Goal: Task Accomplishment & Management: Manage account settings

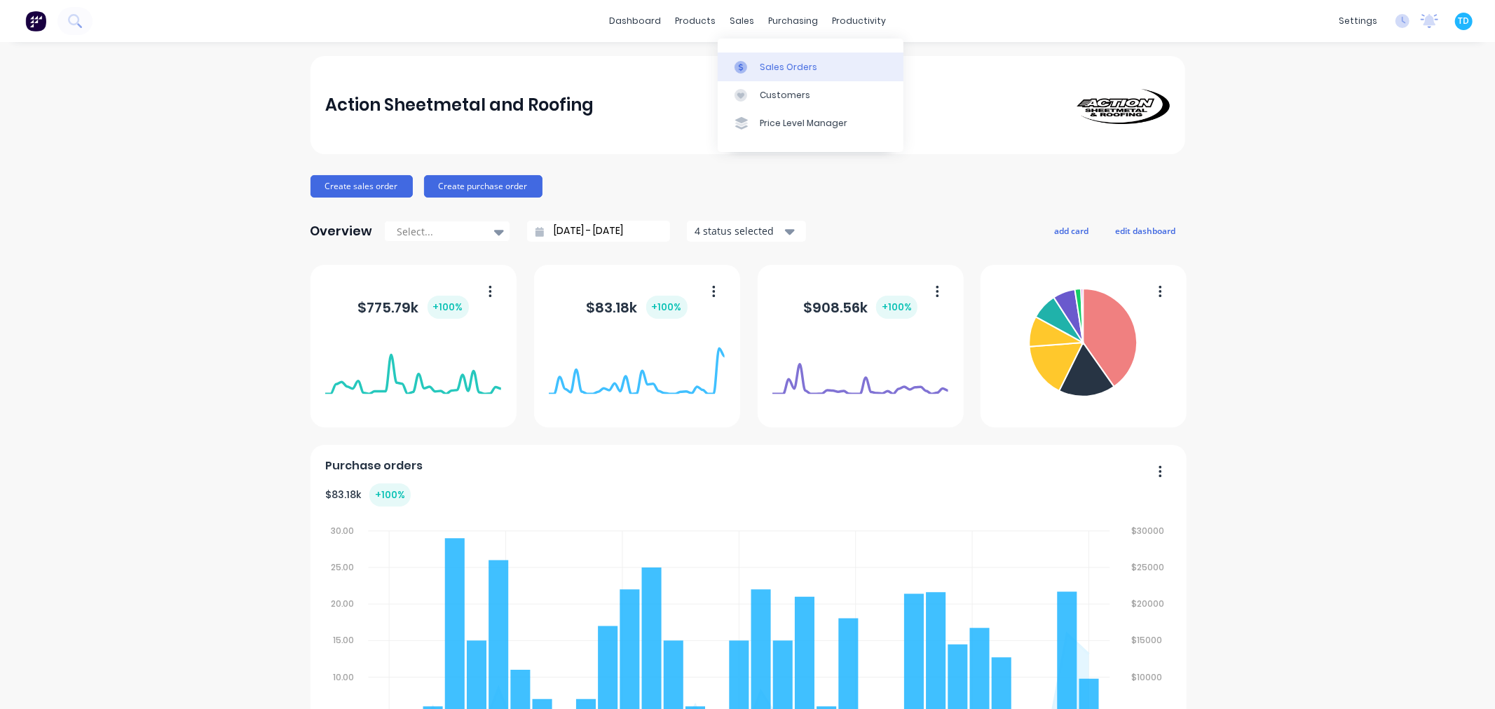
click at [763, 63] on div "Sales Orders" at bounding box center [788, 67] width 57 height 13
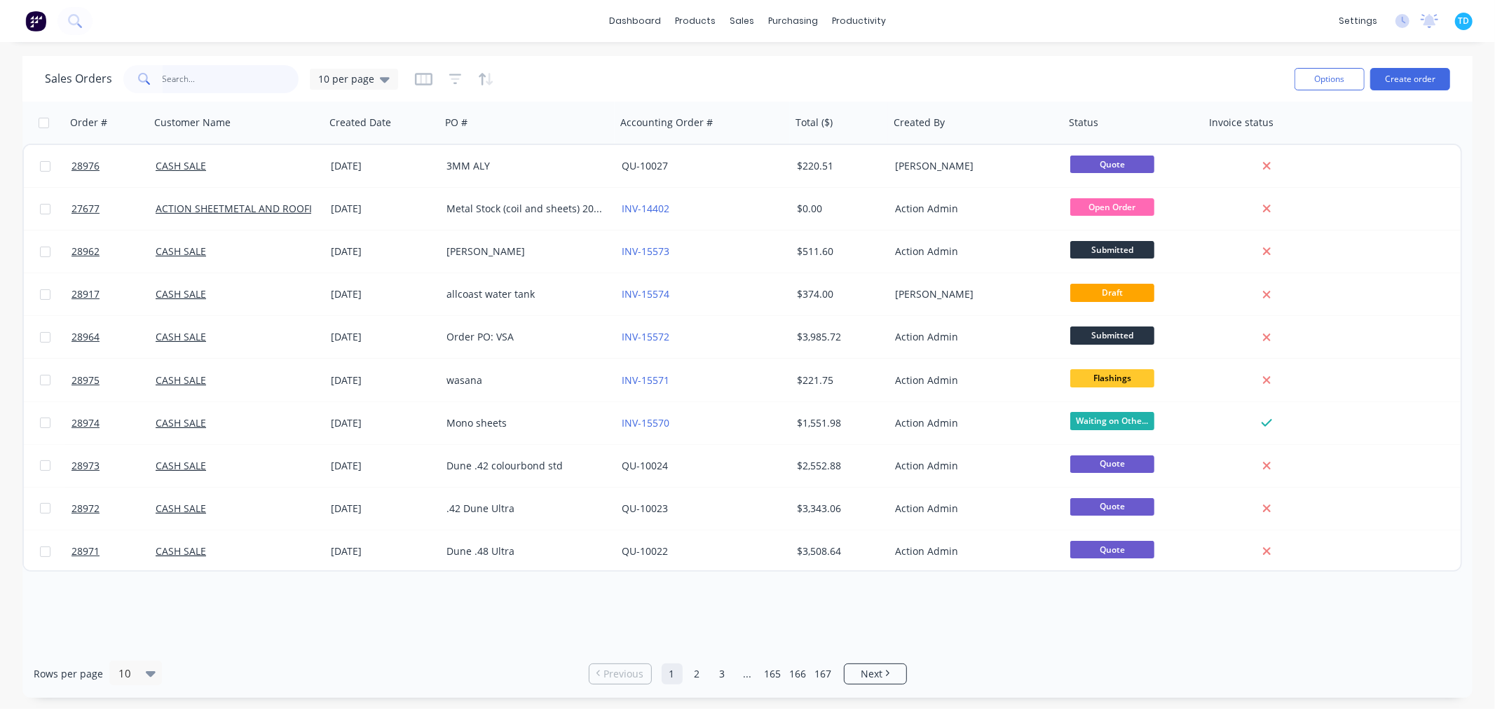
click at [209, 79] on input "text" at bounding box center [231, 79] width 137 height 28
type input "coda"
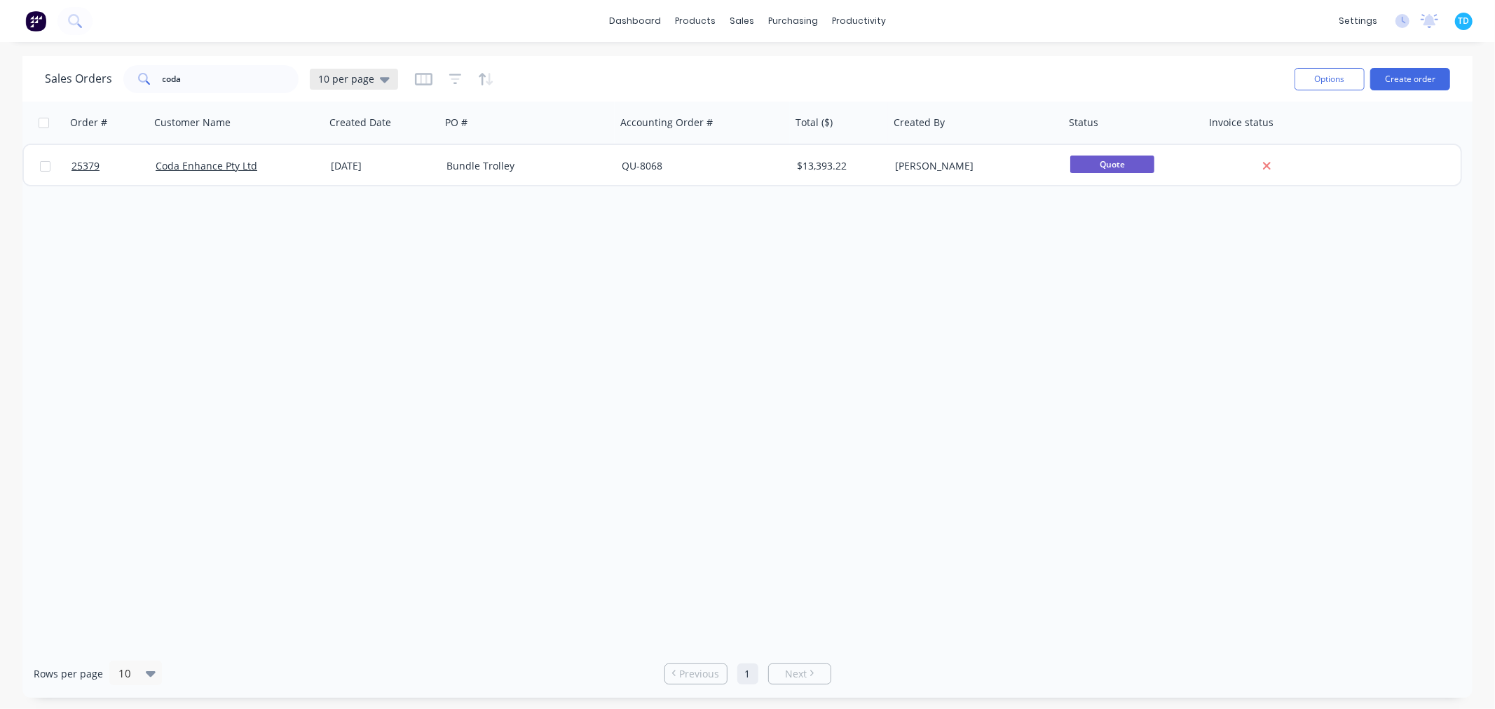
click at [374, 79] on div "10 per page" at bounding box center [354, 79] width 72 height 13
click at [346, 253] on button "Archive" at bounding box center [394, 254] width 160 height 16
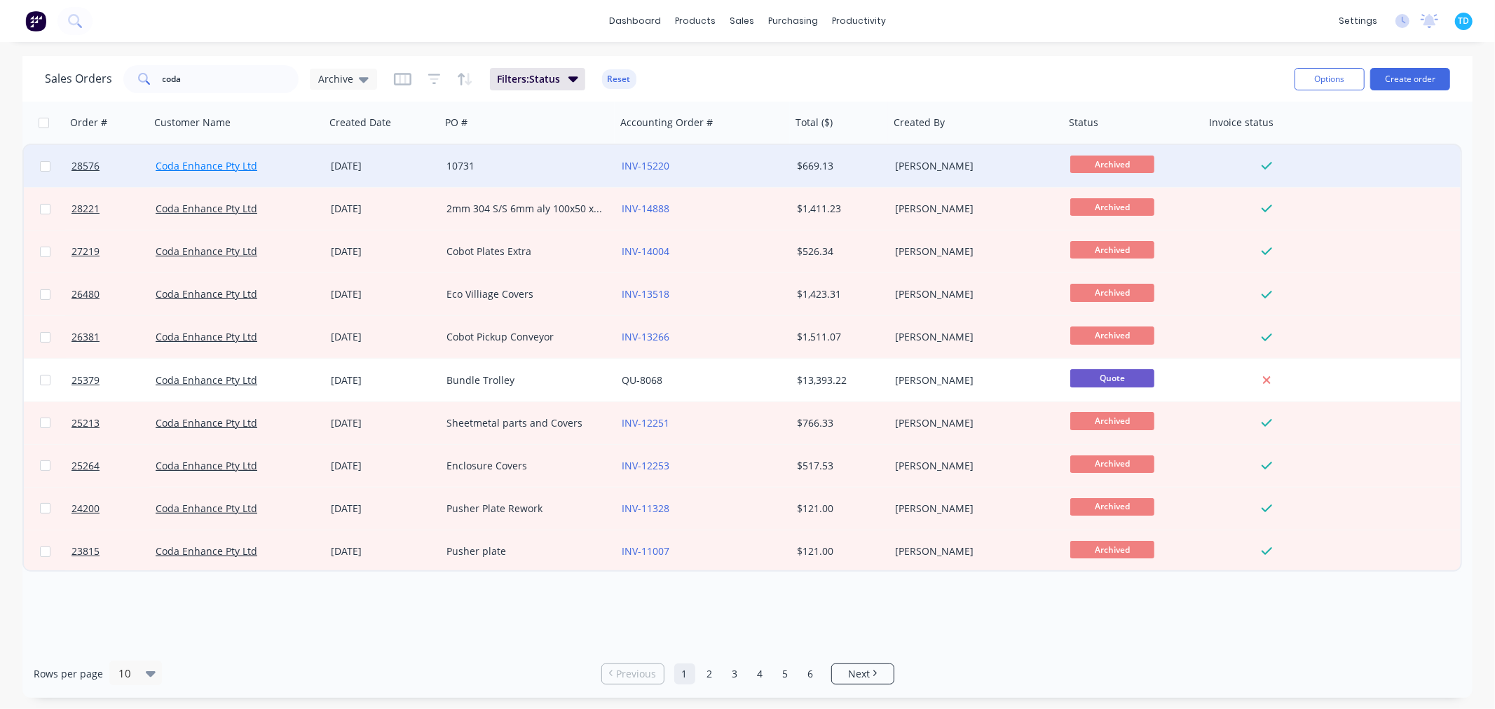
click at [230, 165] on link "Coda Enhance Pty Ltd" at bounding box center [207, 165] width 102 height 13
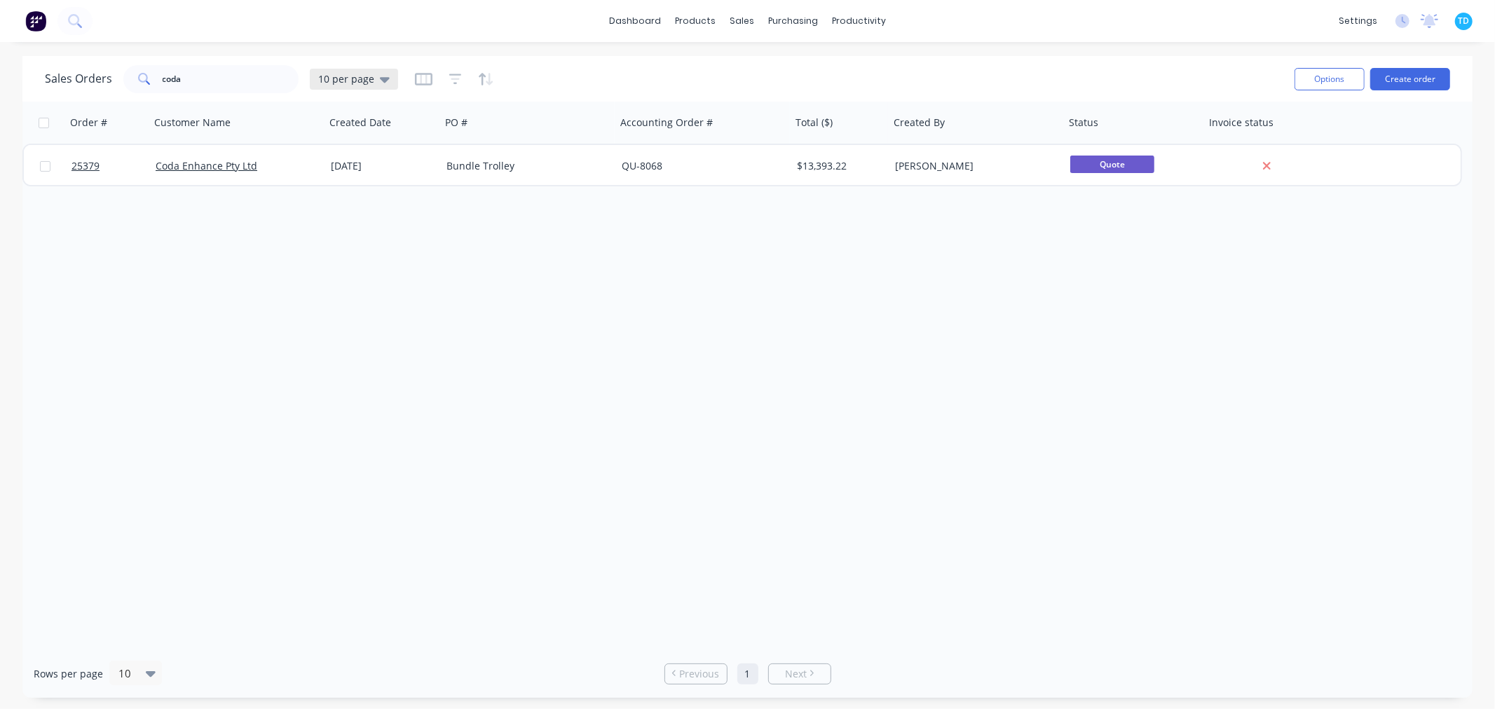
click at [380, 75] on icon at bounding box center [385, 79] width 10 height 15
click at [360, 258] on button "Archive" at bounding box center [394, 254] width 160 height 16
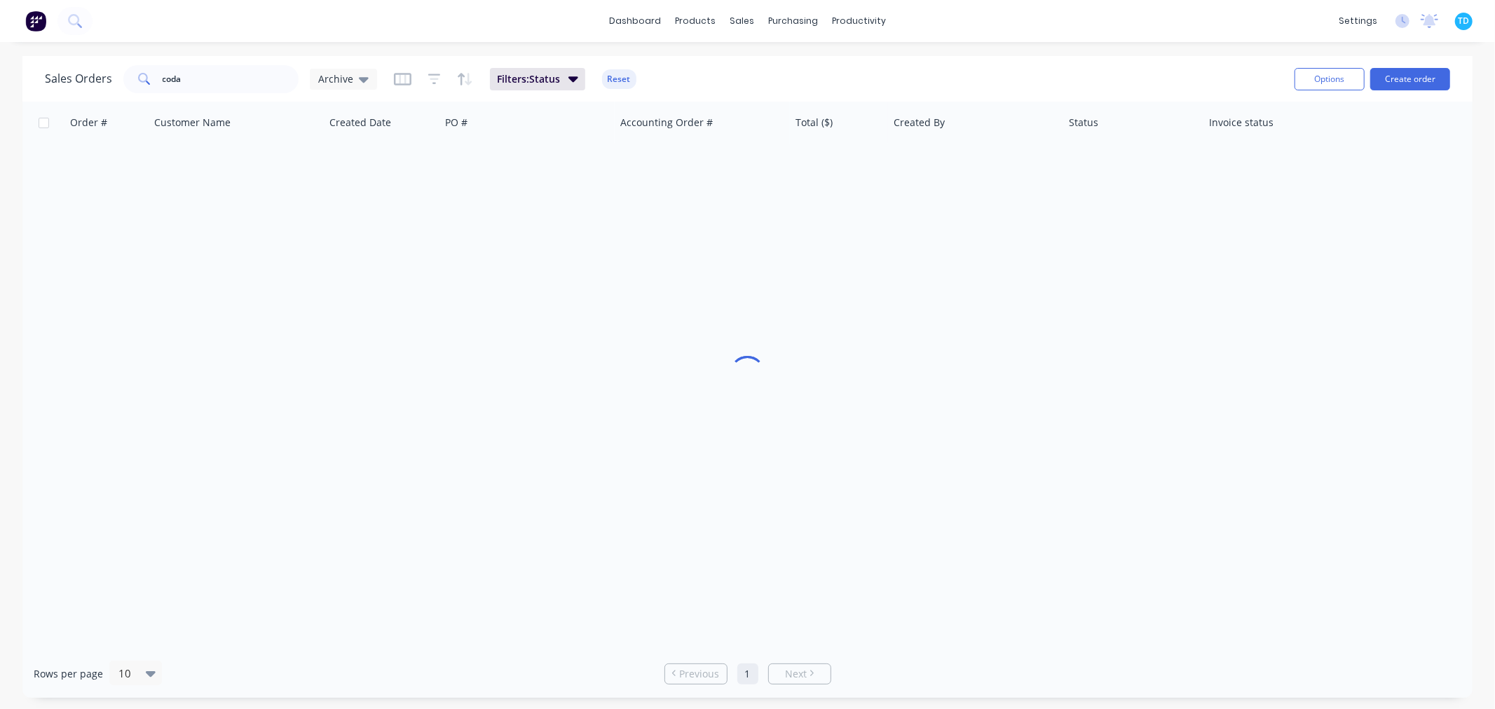
click at [470, 404] on div at bounding box center [747, 376] width 1450 height 548
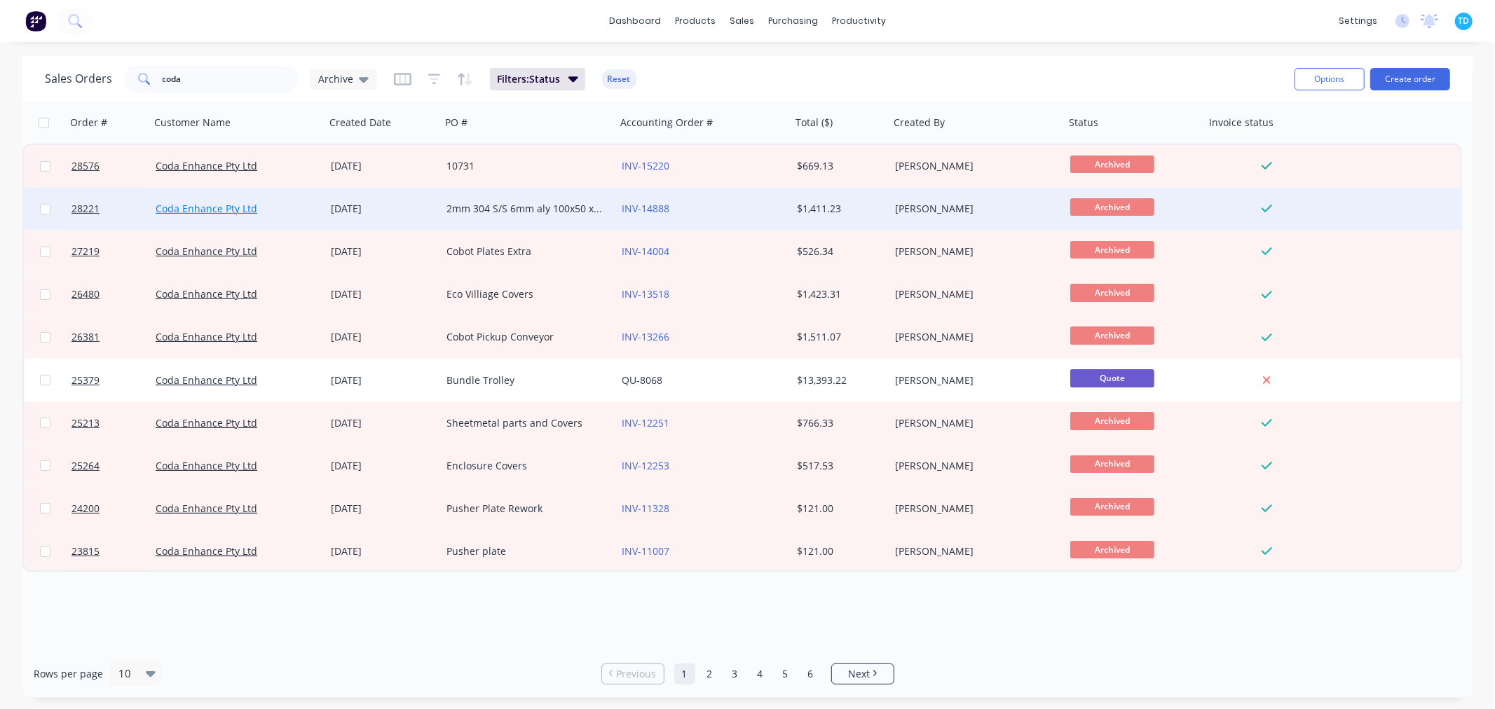
click at [219, 210] on link "Coda Enhance Pty Ltd" at bounding box center [207, 208] width 102 height 13
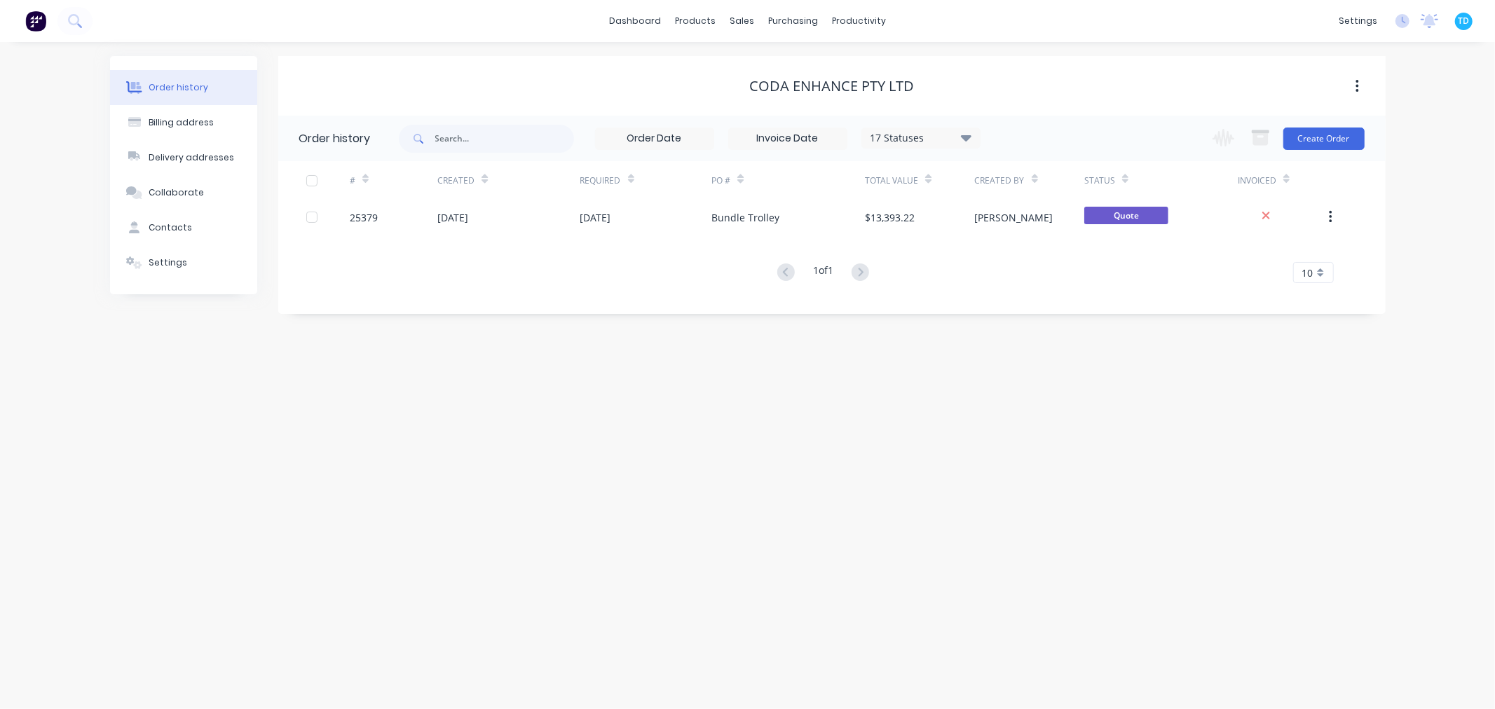
click at [959, 142] on div "17 Statuses" at bounding box center [921, 137] width 118 height 15
click at [915, 333] on div "Archived" at bounding box center [896, 334] width 41 height 15
click at [793, 446] on div "Order history Billing address Delivery addresses Collaborate Contacts Settings …" at bounding box center [747, 375] width 1495 height 667
click at [941, 133] on div "17 Statuses" at bounding box center [921, 137] width 118 height 15
click at [1037, 327] on label at bounding box center [1037, 327] width 0 height 0
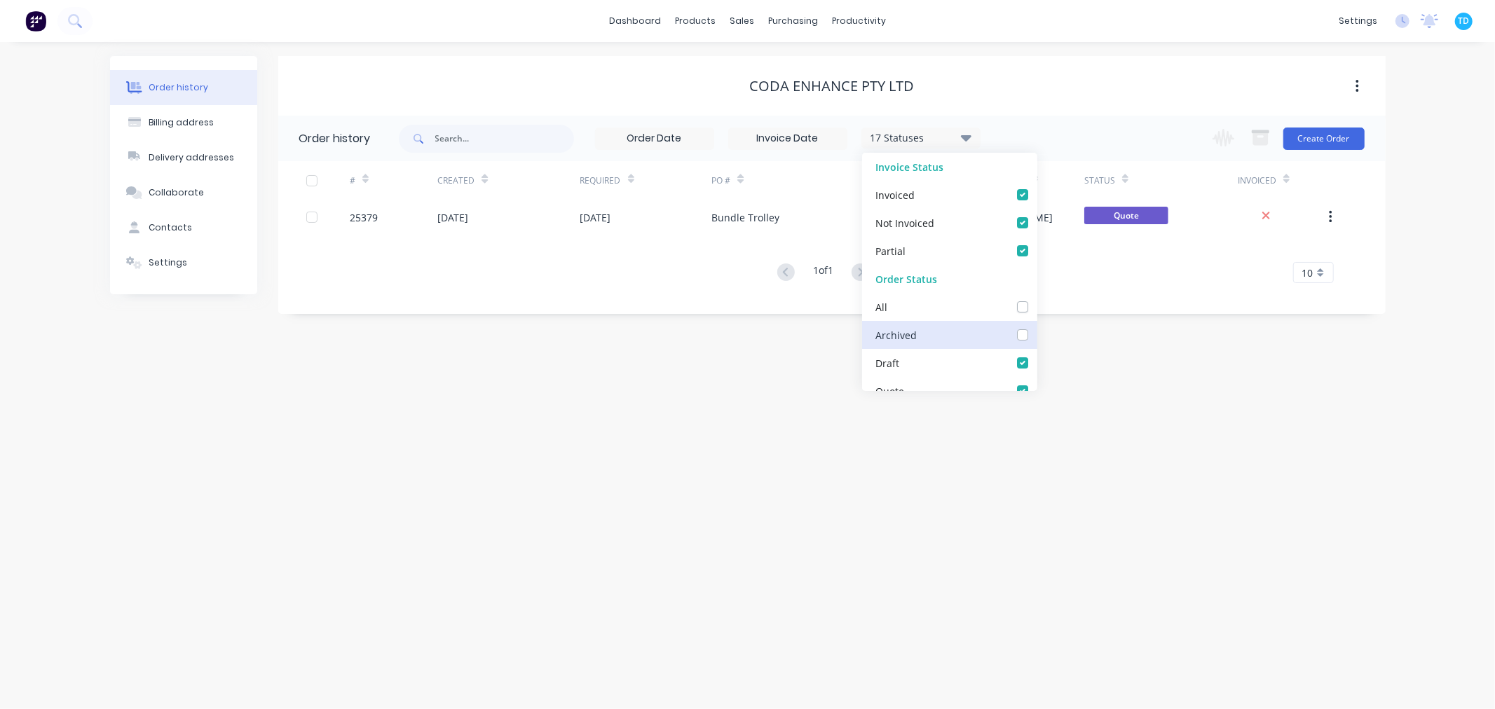
click at [1037, 331] on input "checkbox" at bounding box center [1042, 333] width 11 height 13
checkbox input "true"
click at [888, 426] on div "Order history Billing address Delivery addresses Collaborate Contacts Settings …" at bounding box center [747, 375] width 1495 height 667
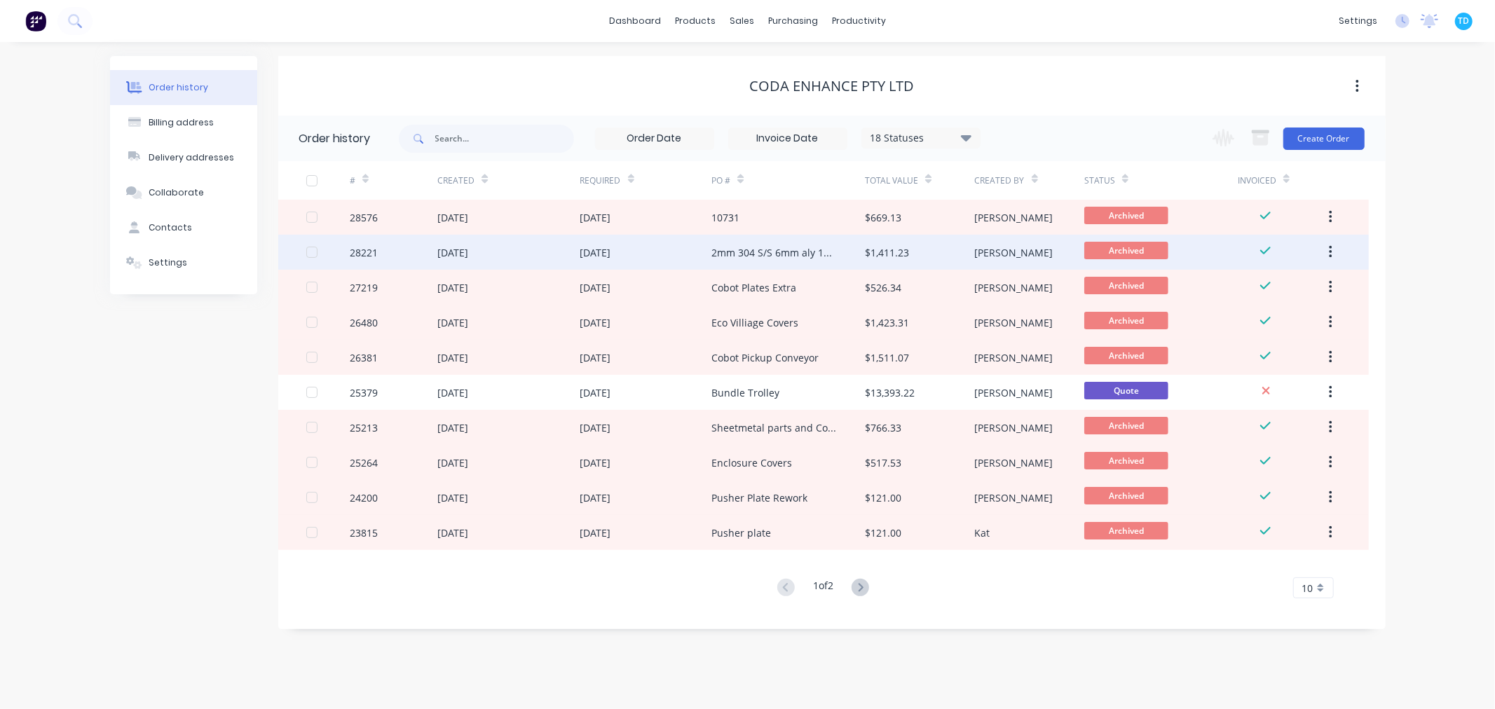
click at [773, 248] on div "2mm 304 S/S 6mm aly 100x50 x3mm RHS 5mm aly" at bounding box center [774, 252] width 125 height 15
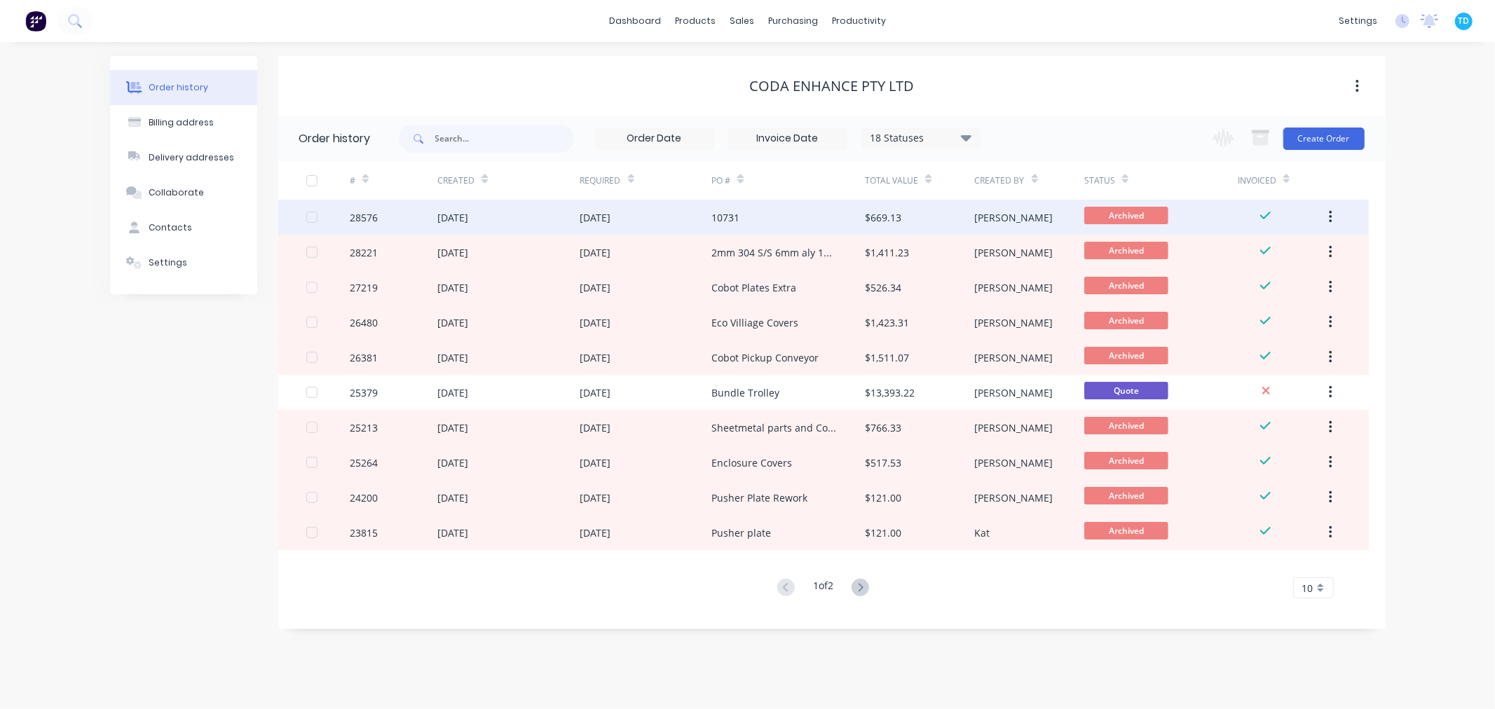
click at [707, 219] on div "29 Sep 2025" at bounding box center [646, 217] width 132 height 35
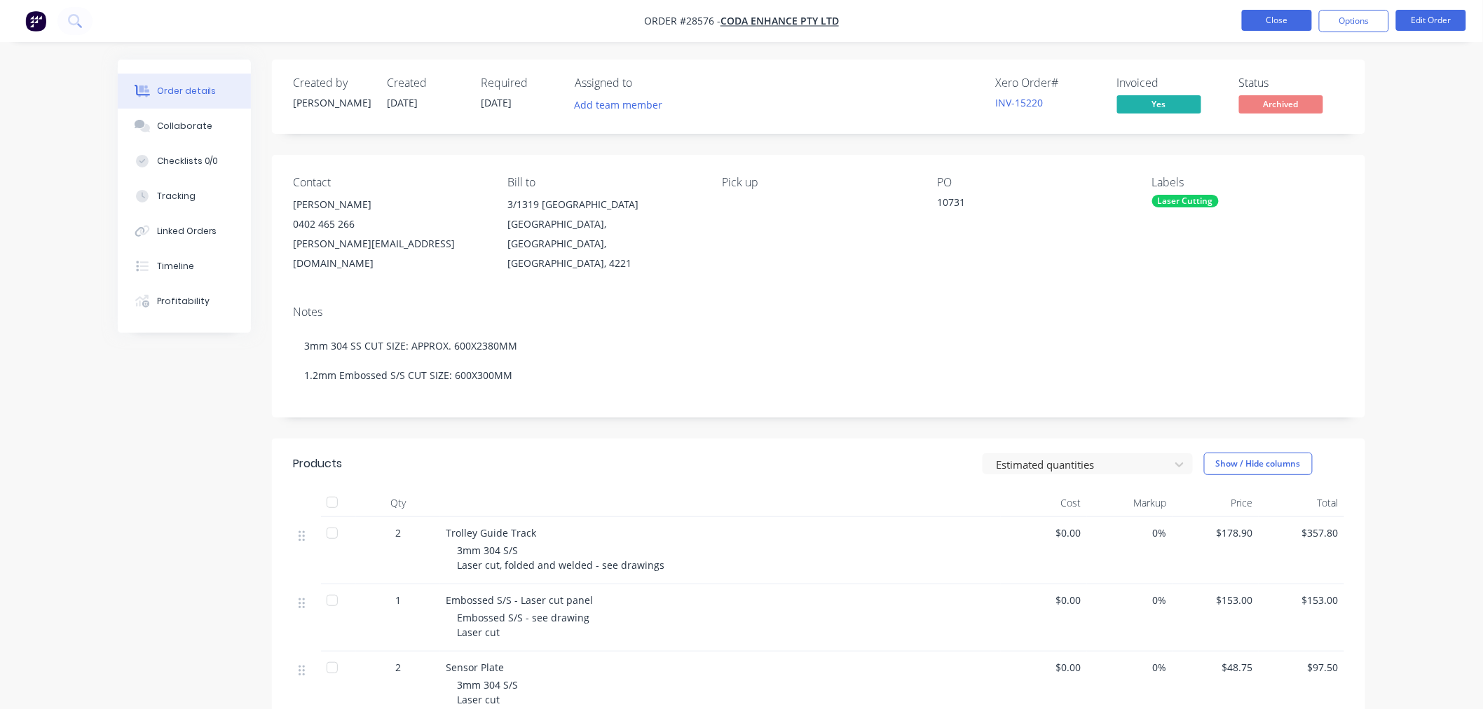
click at [1273, 17] on button "Close" at bounding box center [1277, 20] width 70 height 21
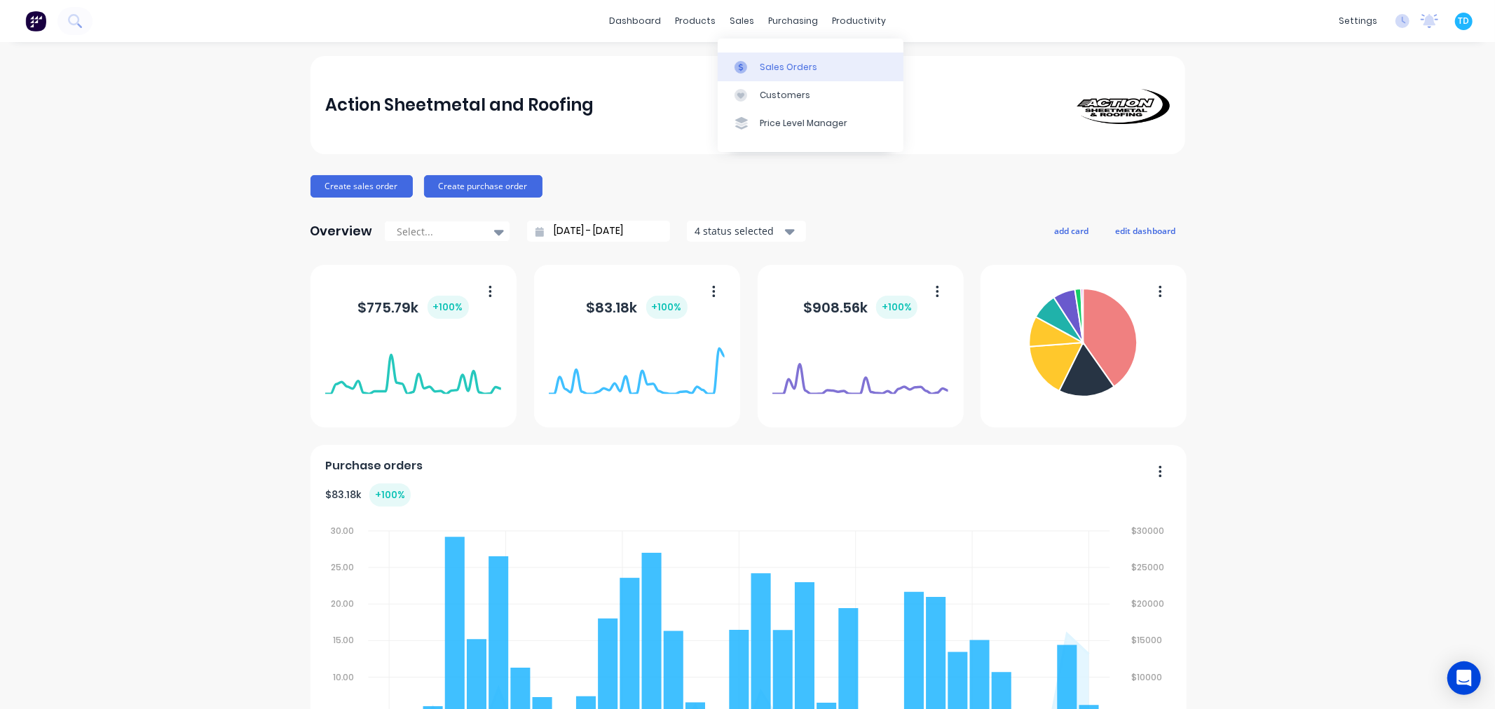
click at [760, 64] on div "Sales Orders" at bounding box center [788, 67] width 57 height 13
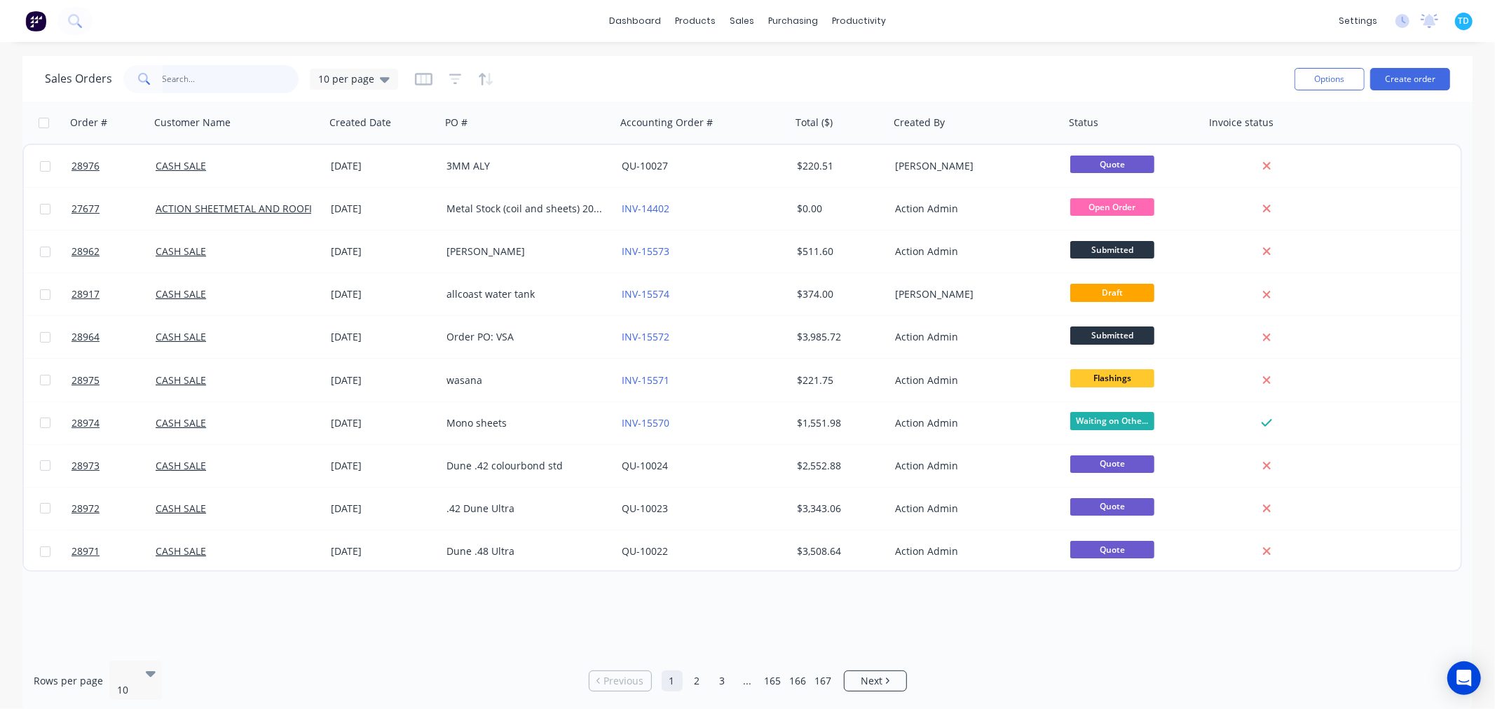
click at [228, 75] on input "text" at bounding box center [231, 79] width 137 height 28
type input "david cox"
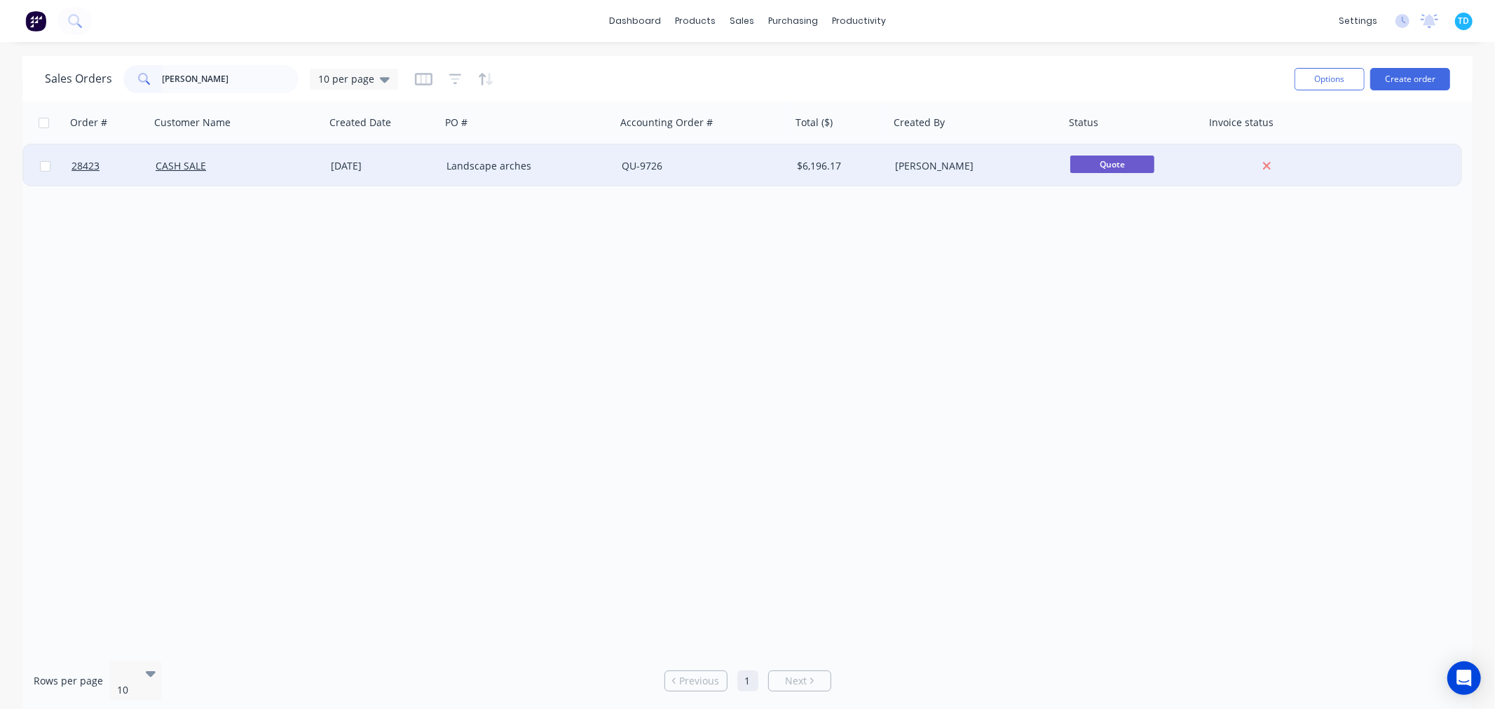
click at [261, 165] on div "CASH SALE" at bounding box center [234, 166] width 156 height 14
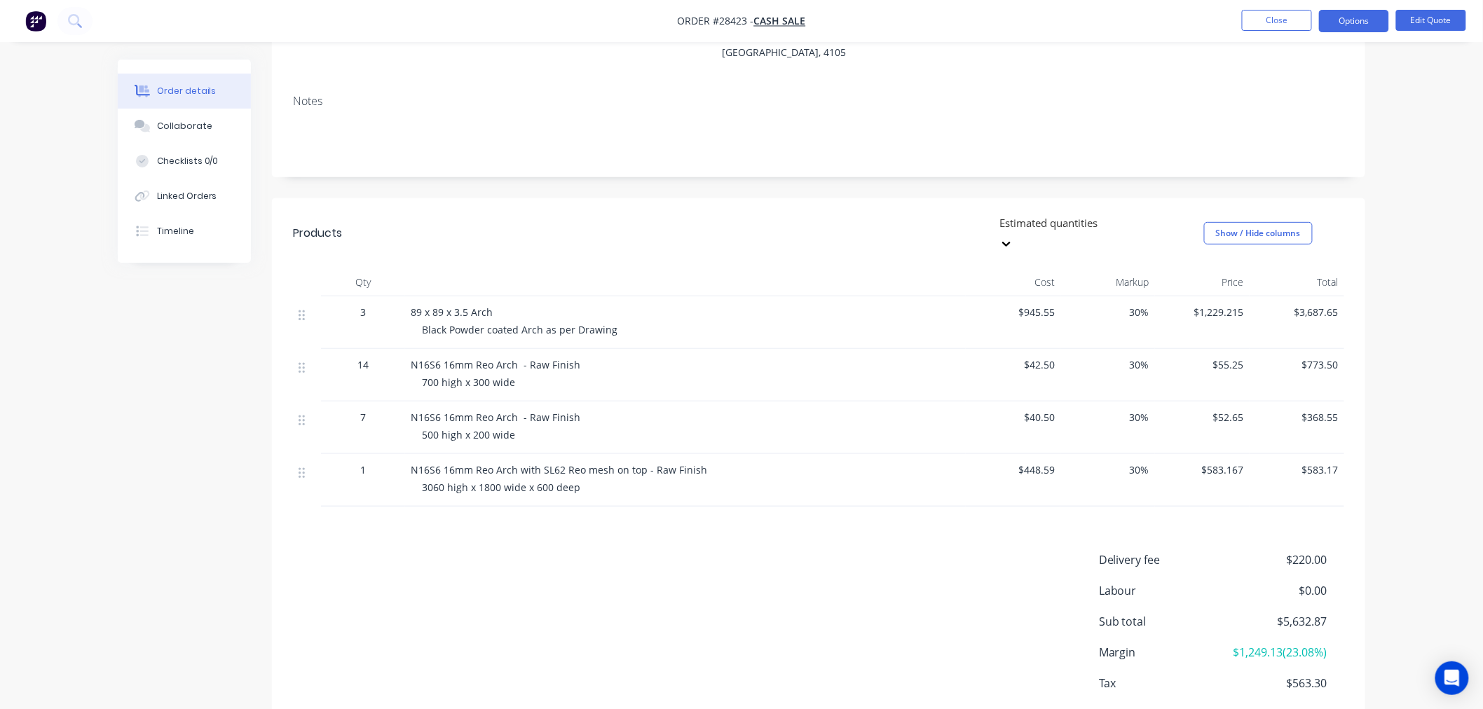
scroll to position [233, 0]
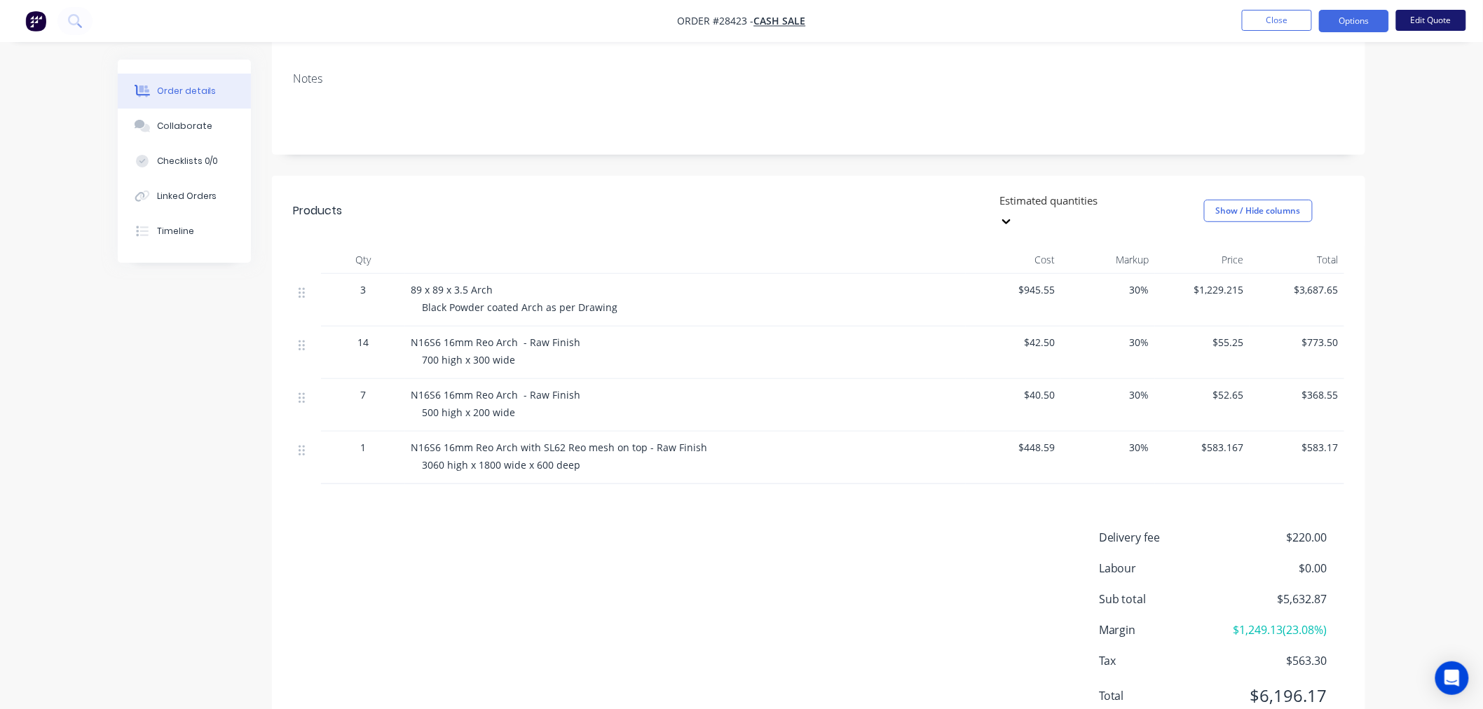
click at [1441, 15] on button "Edit Quote" at bounding box center [1431, 20] width 70 height 21
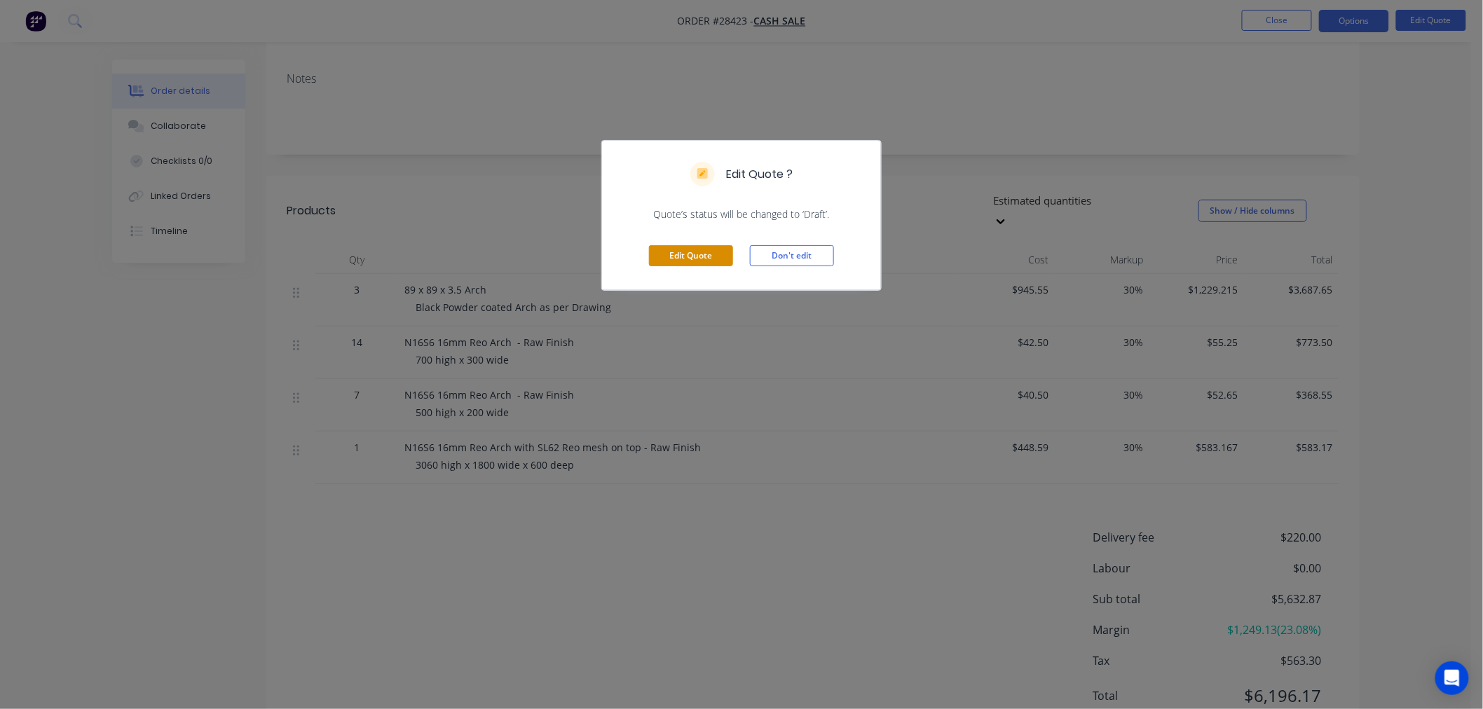
click at [711, 252] on button "Edit Quote" at bounding box center [691, 255] width 84 height 21
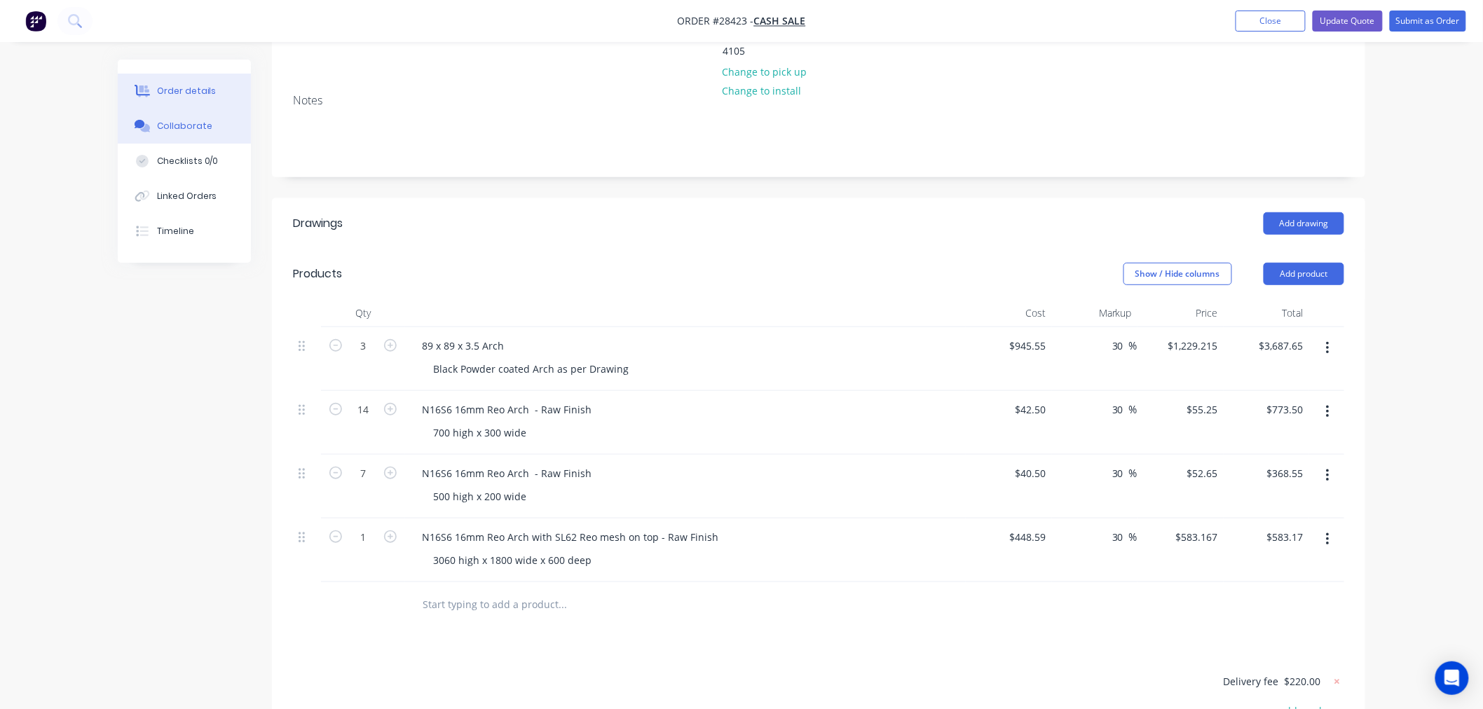
click at [187, 123] on div "Collaborate" at bounding box center [184, 126] width 55 height 13
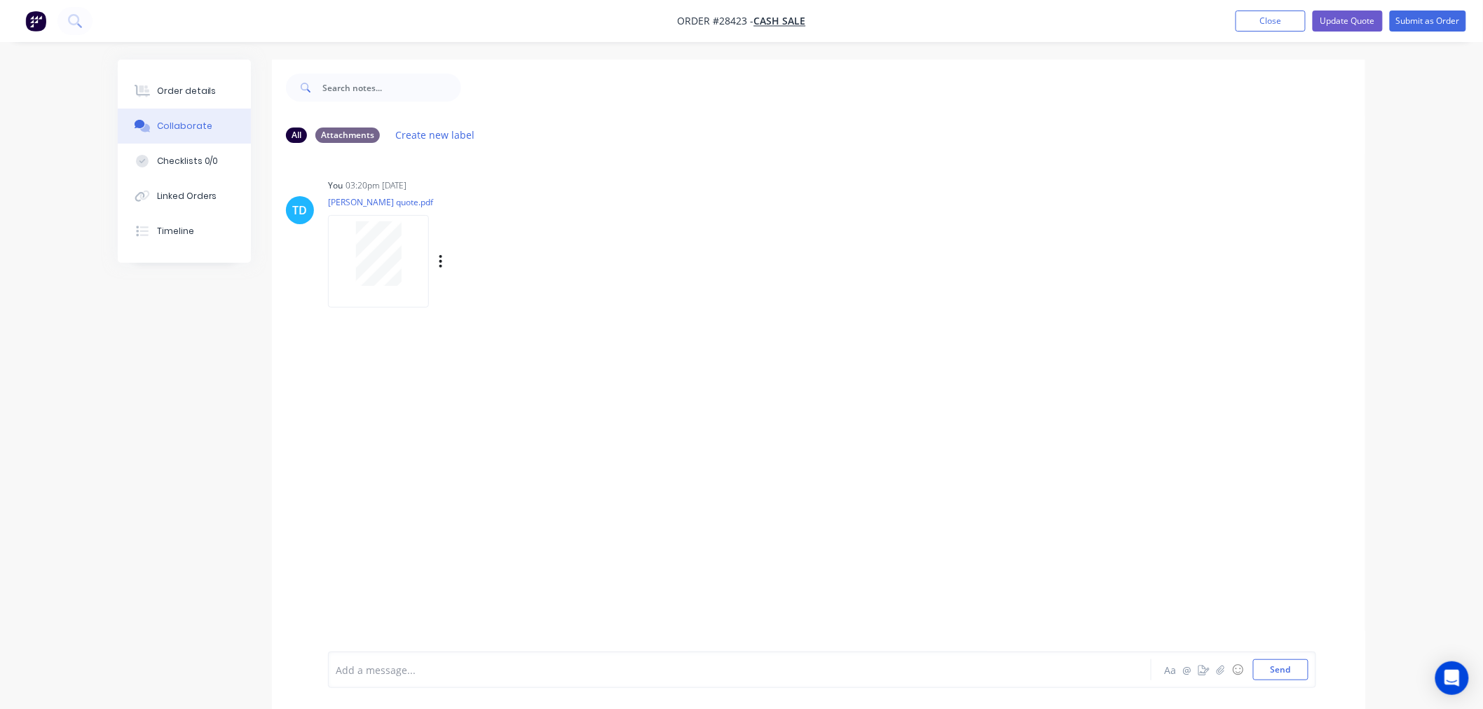
click at [404, 278] on div at bounding box center [378, 254] width 88 height 64
click at [179, 86] on div "Order details" at bounding box center [187, 91] width 60 height 13
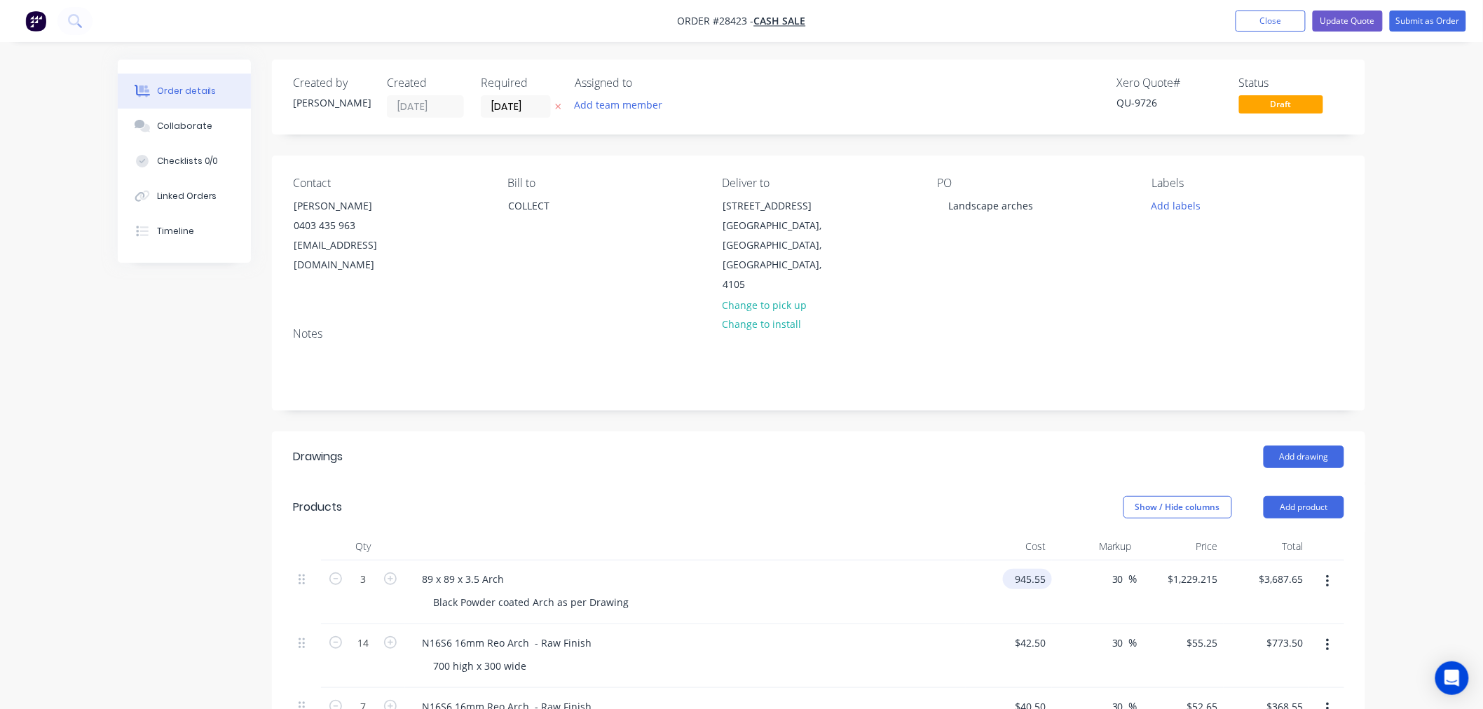
click at [1048, 569] on input "945.55" at bounding box center [1030, 579] width 43 height 20
type input "$785.55"
type input "$1,021.215"
type input "$3,063.65"
click at [914, 625] on div "N16S6 16mm Reo Arch - Raw Finish 700 high x 300 wide" at bounding box center [685, 657] width 561 height 64
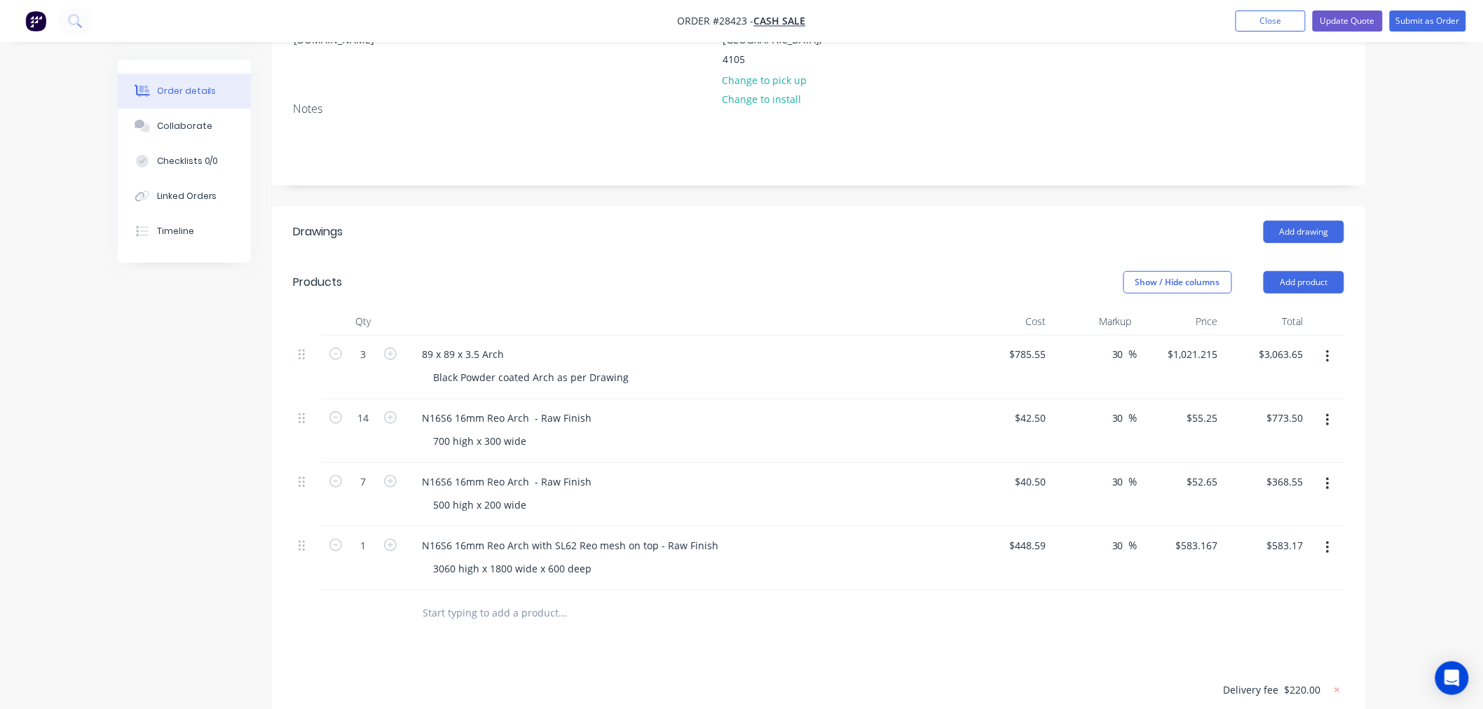
scroll to position [233, 0]
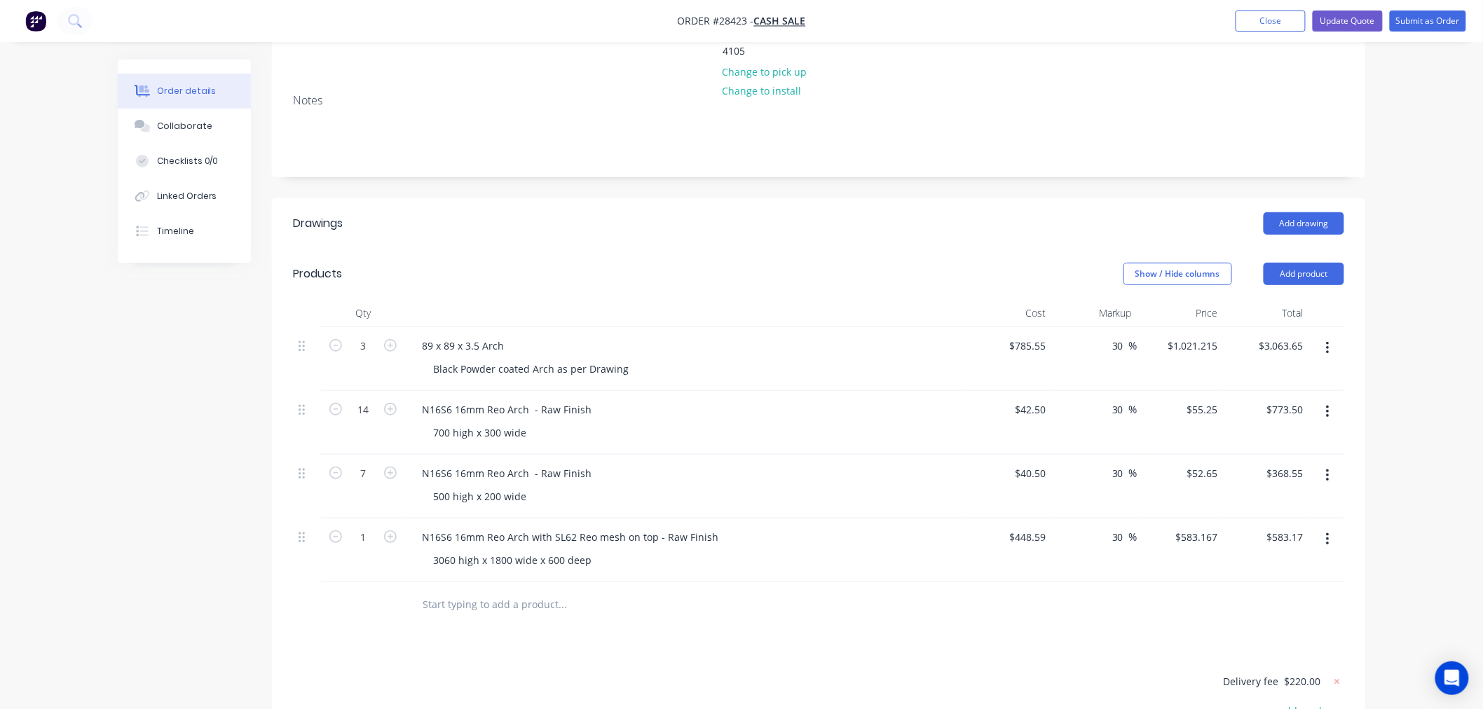
click at [1330, 527] on button "button" at bounding box center [1328, 539] width 33 height 25
click at [1265, 651] on div "Delete" at bounding box center [1278, 661] width 108 height 20
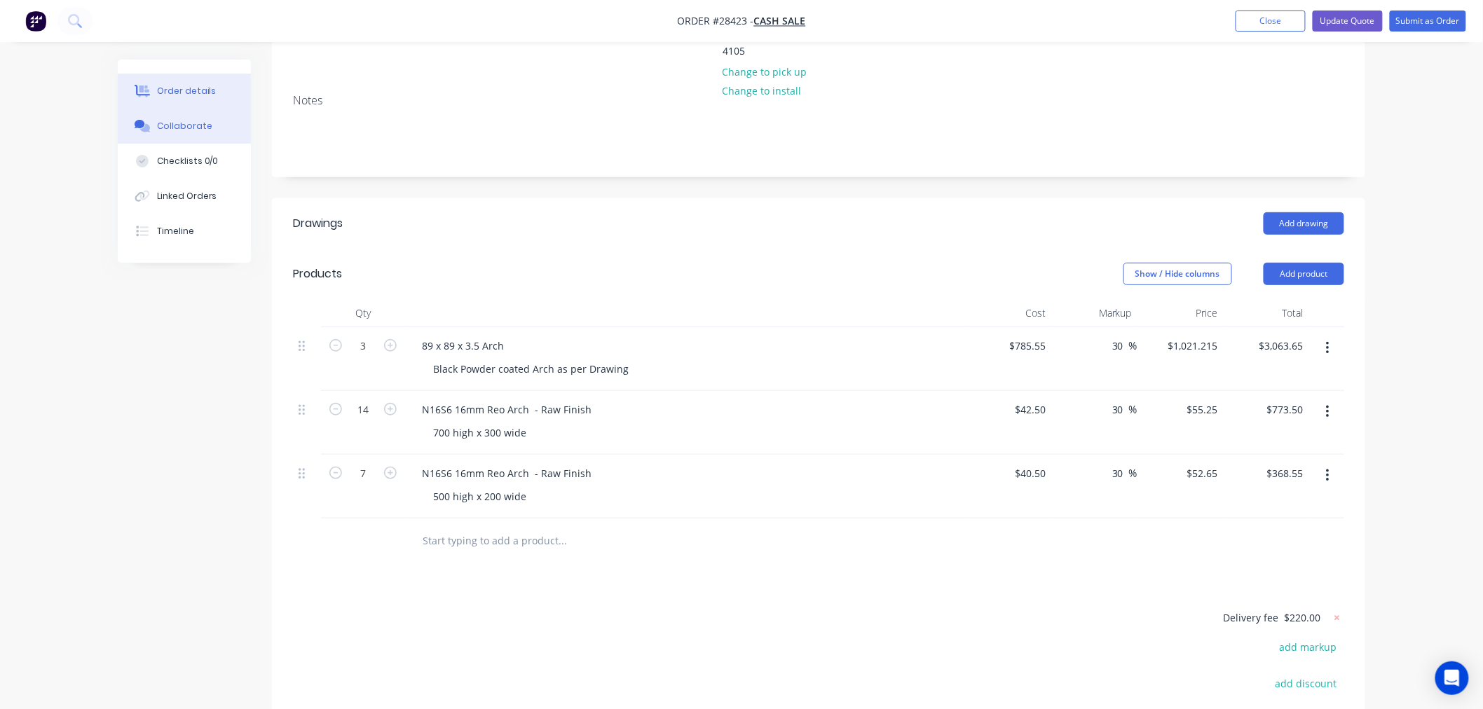
click at [183, 131] on div "Collaborate" at bounding box center [184, 126] width 55 height 13
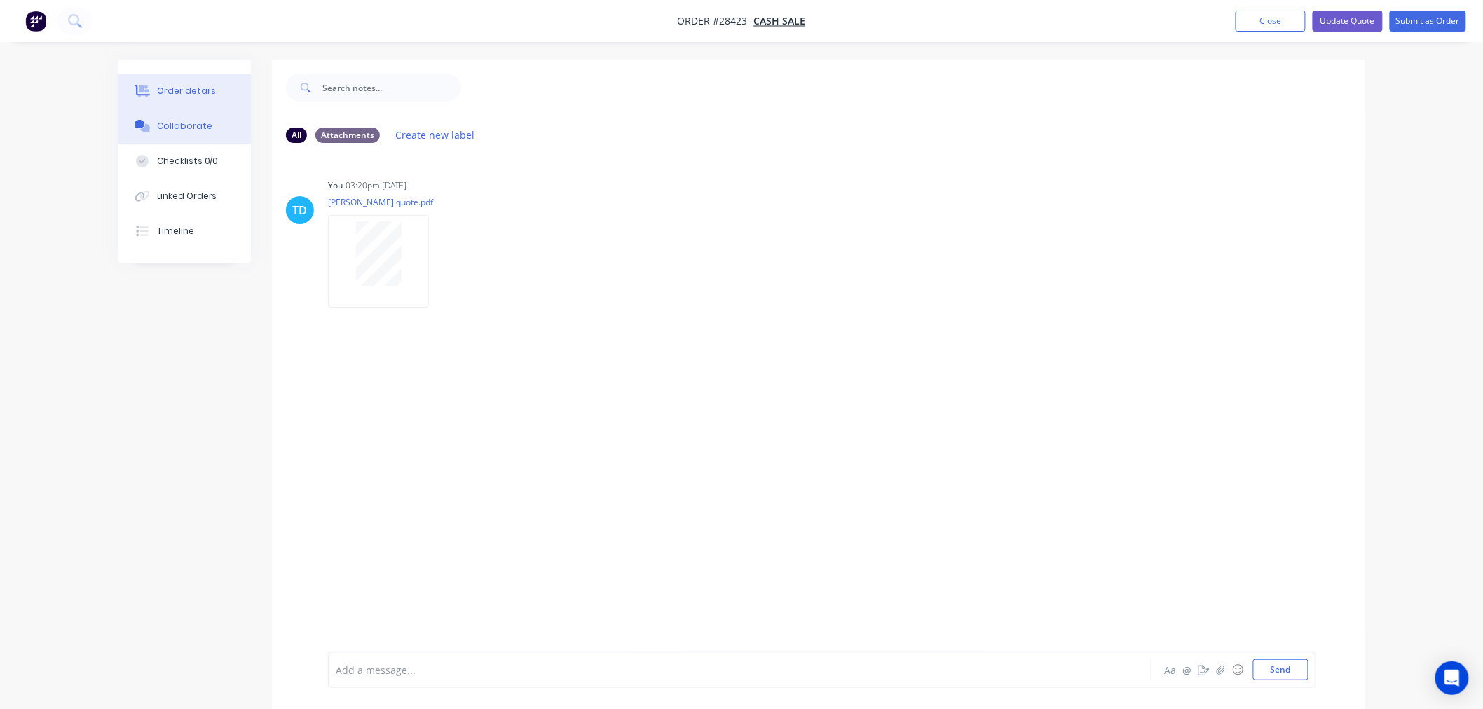
click at [174, 82] on button "Order details" at bounding box center [184, 91] width 133 height 35
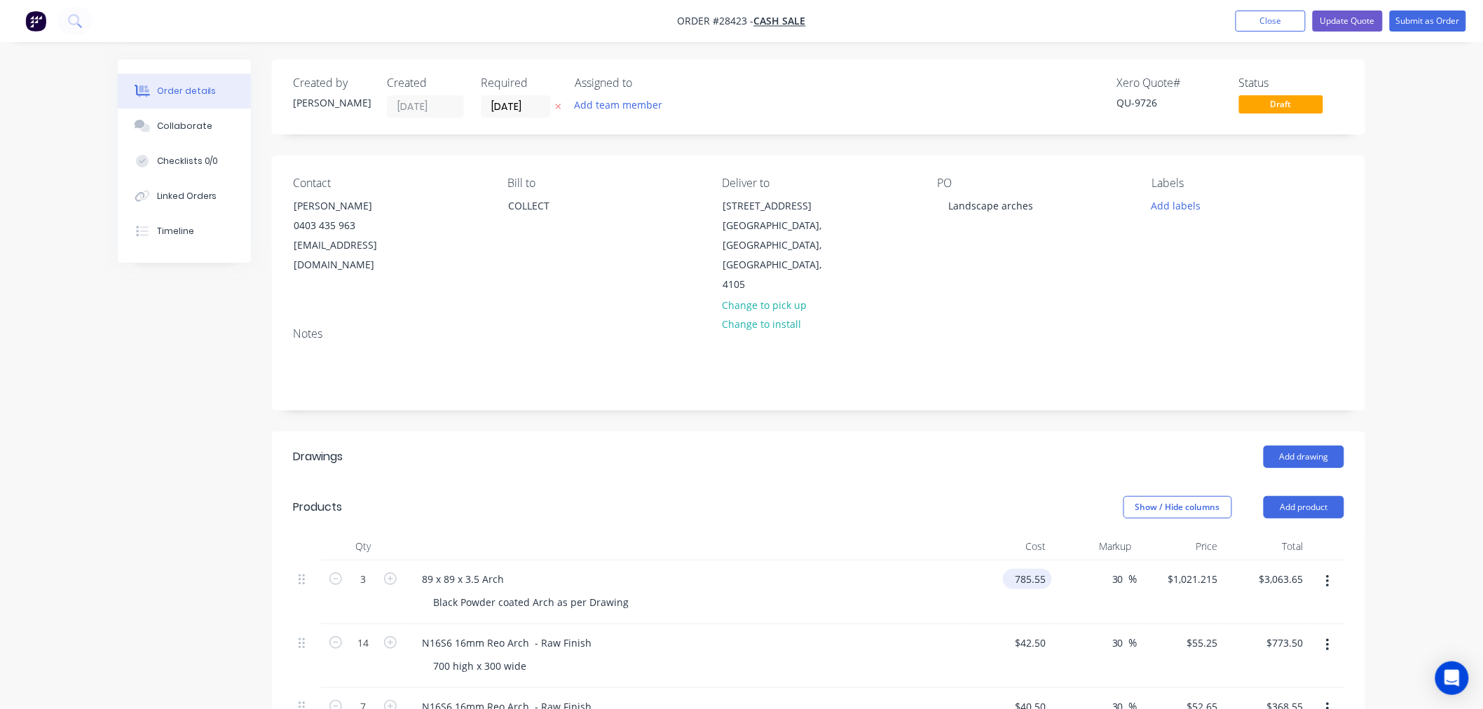
click at [1042, 569] on input "785.55" at bounding box center [1030, 579] width 43 height 20
type input "$815.55"
type input "$1,060.215"
type input "$3,180.65"
click at [885, 592] on div "Black Powder coated Arch as per Drawing" at bounding box center [691, 602] width 538 height 20
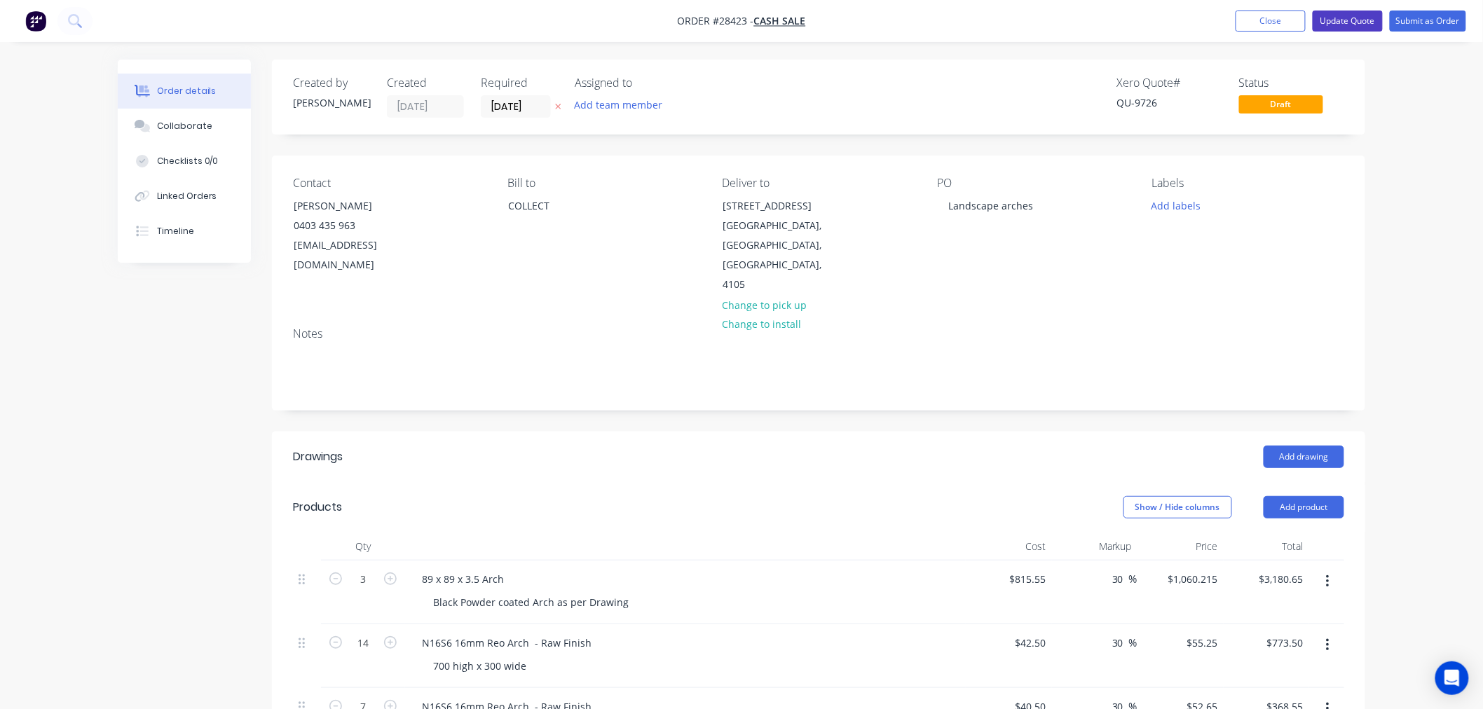
click at [1353, 19] on button "Update Quote" at bounding box center [1348, 21] width 70 height 21
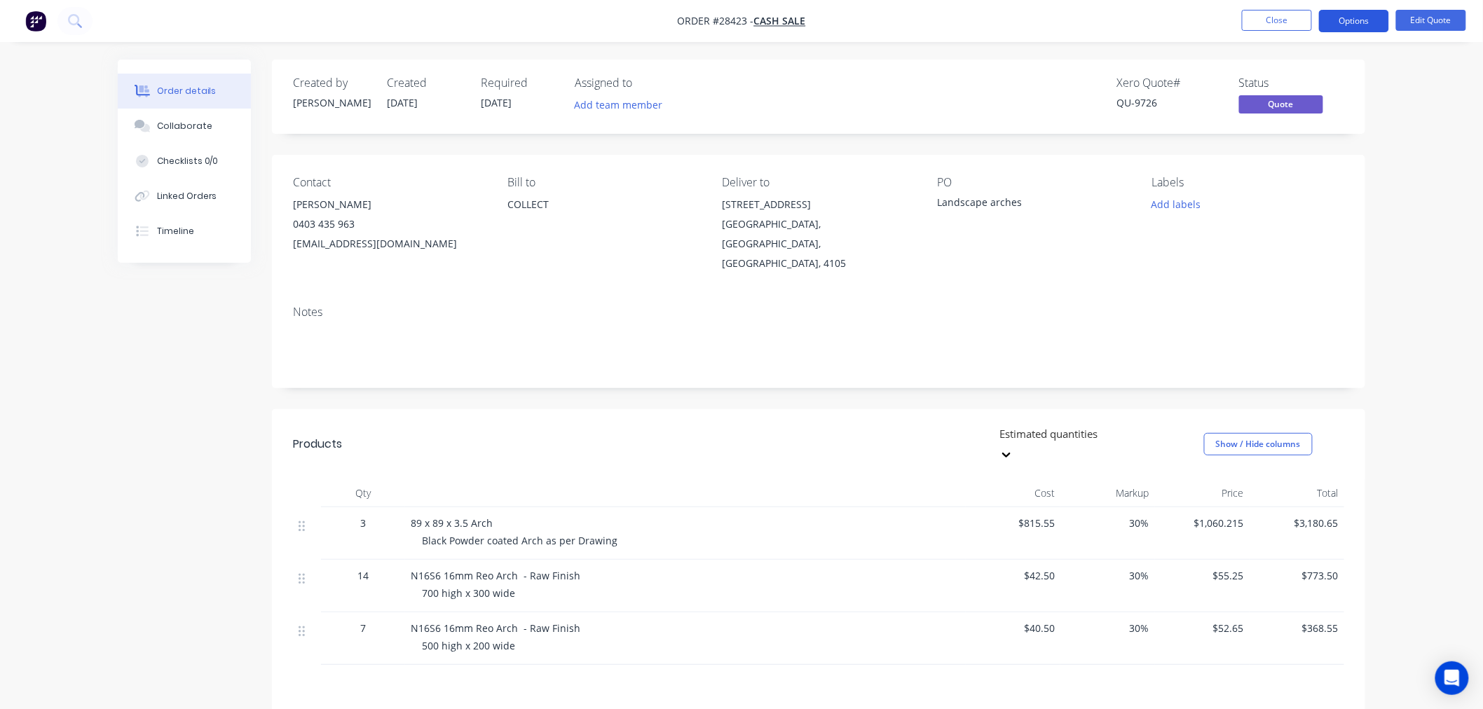
click at [1371, 21] on button "Options" at bounding box center [1354, 21] width 70 height 22
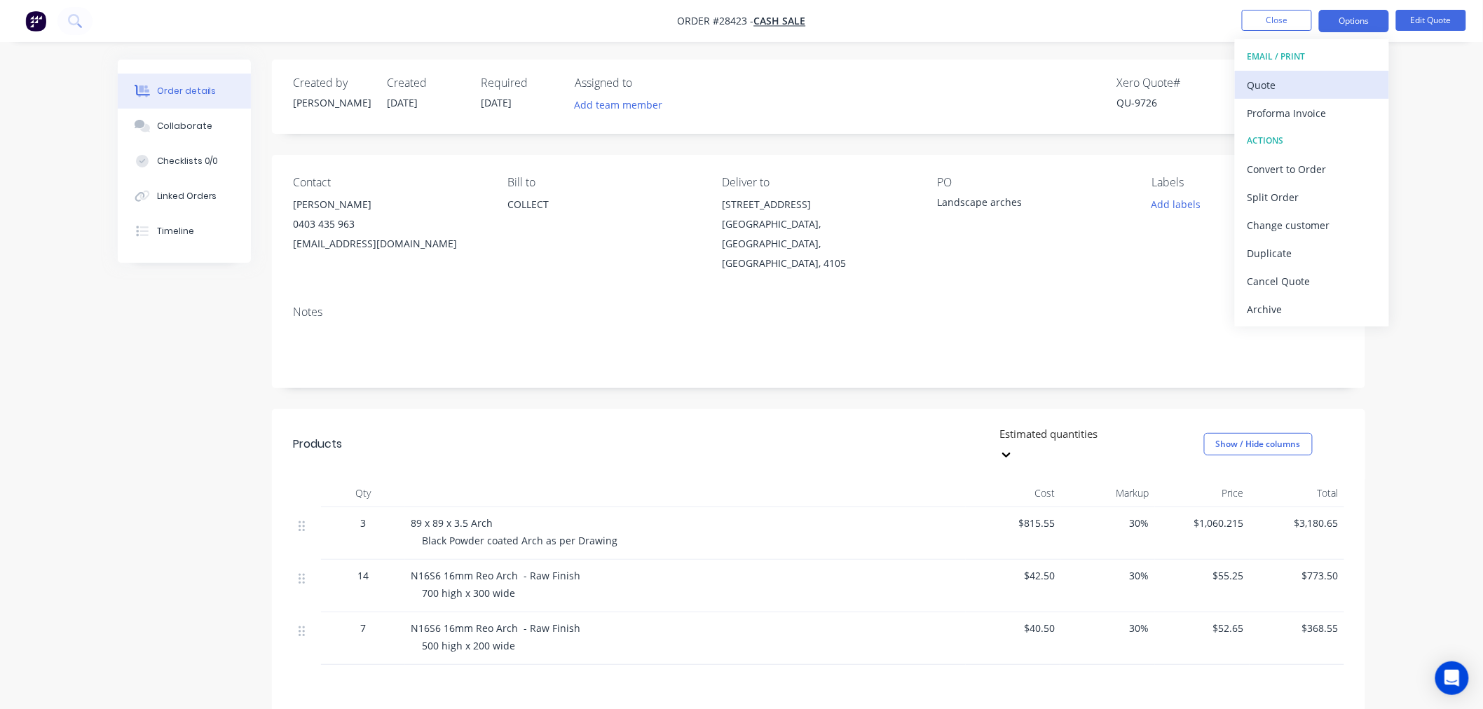
click at [1305, 81] on div "Quote" at bounding box center [1312, 85] width 129 height 20
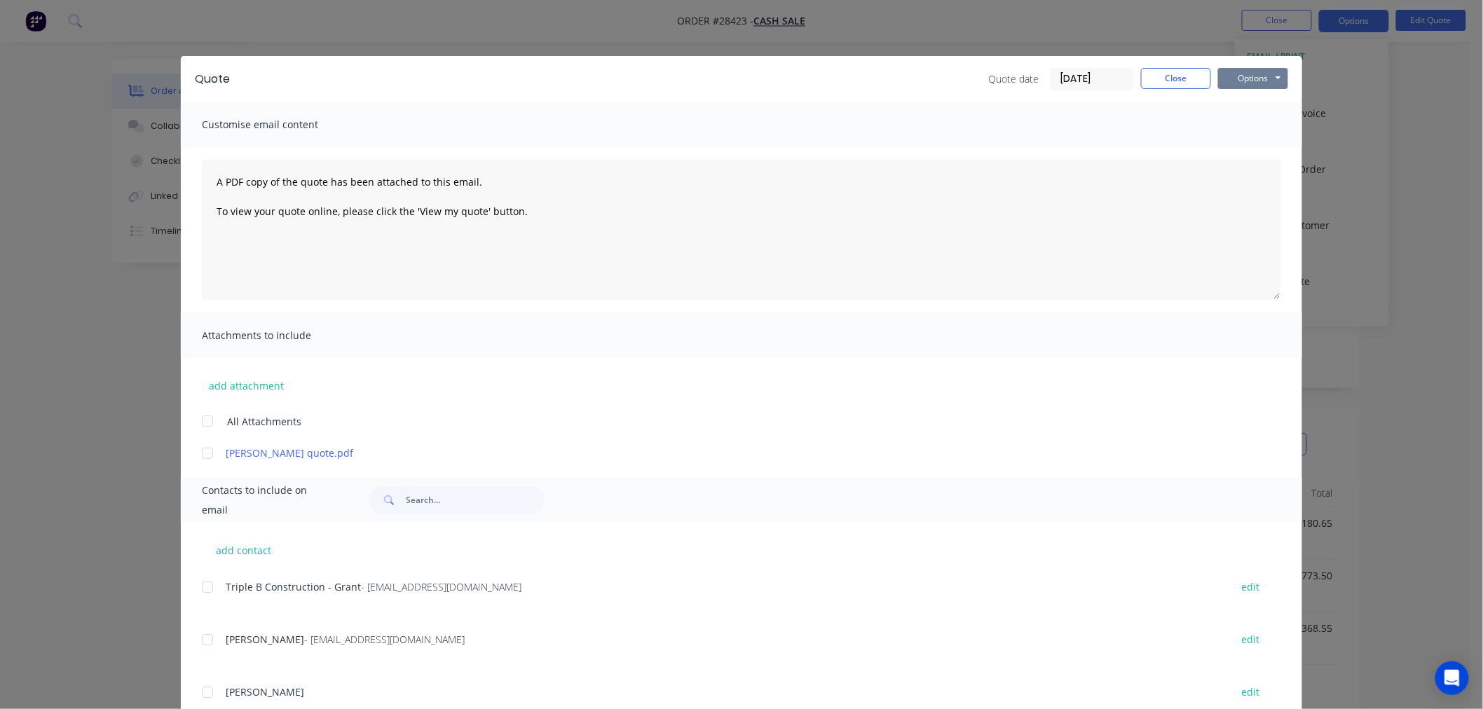
click at [1257, 83] on button "Options" at bounding box center [1253, 78] width 70 height 21
click at [1251, 129] on button "Print" at bounding box center [1263, 126] width 90 height 23
click at [1185, 77] on button "Close" at bounding box center [1176, 78] width 70 height 21
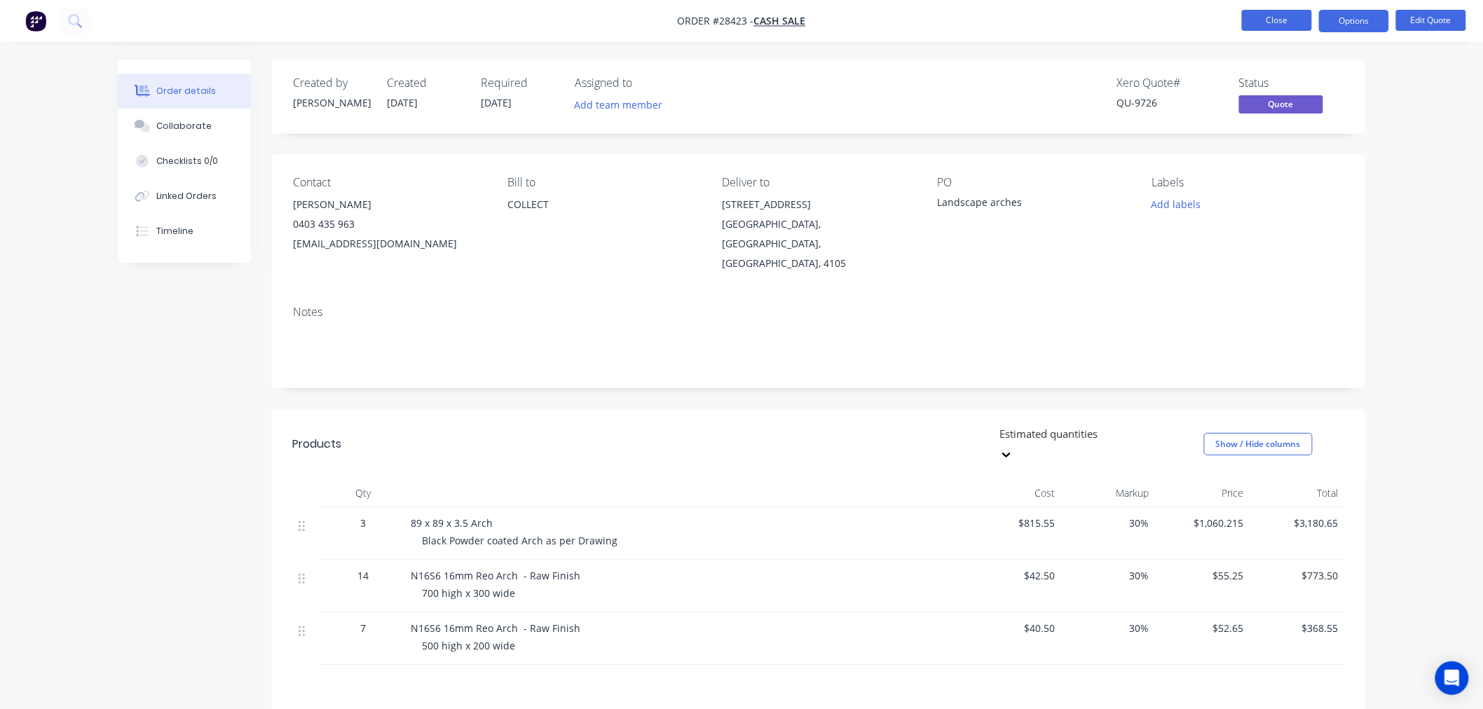
click at [1267, 22] on button "Close" at bounding box center [1277, 20] width 70 height 21
